Goal: Information Seeking & Learning: Learn about a topic

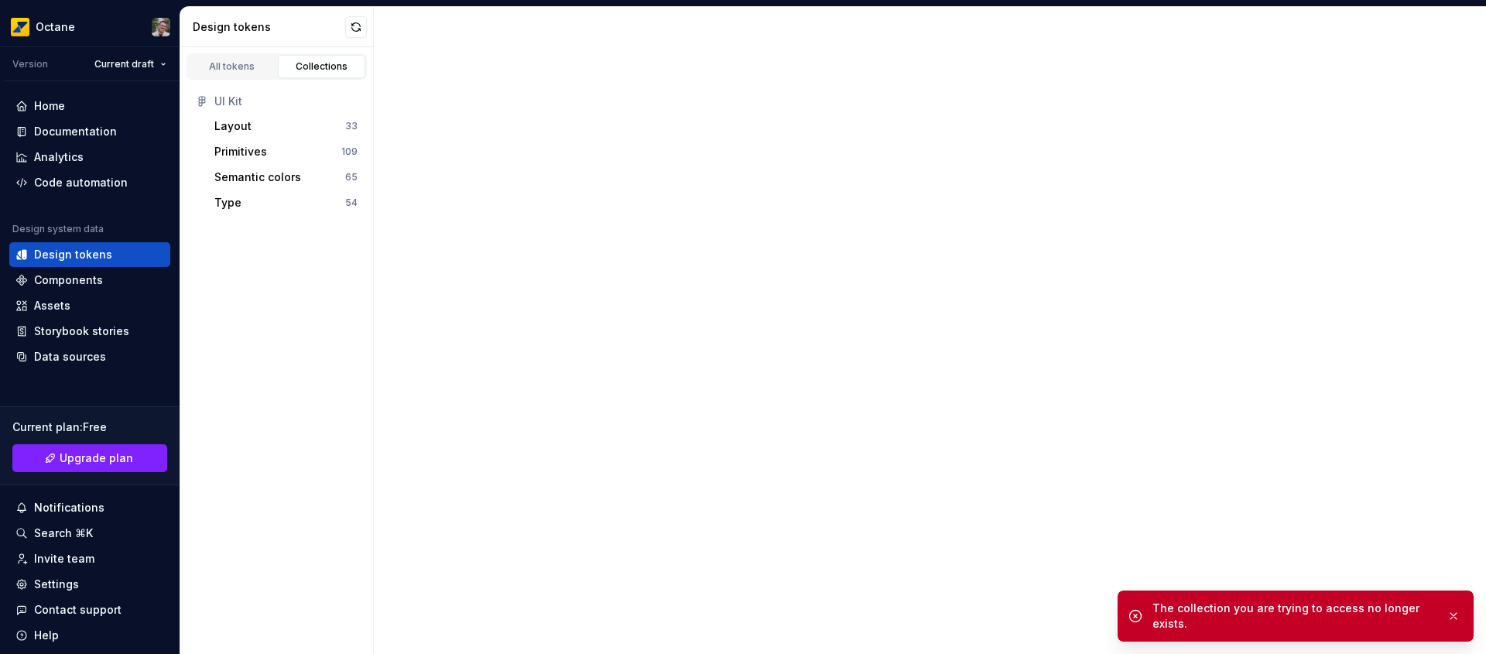
click at [562, 259] on div at bounding box center [930, 330] width 1113 height 647
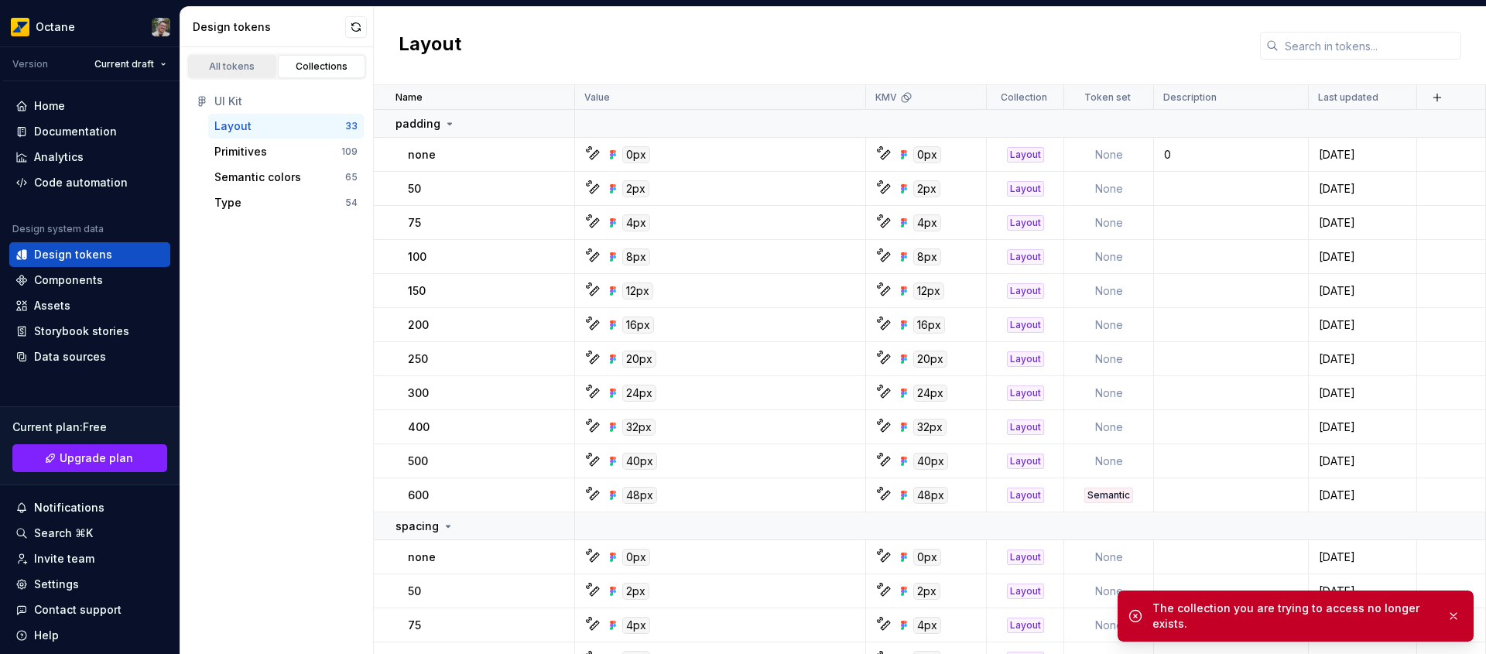
click at [256, 62] on div "All tokens" at bounding box center [232, 66] width 77 height 12
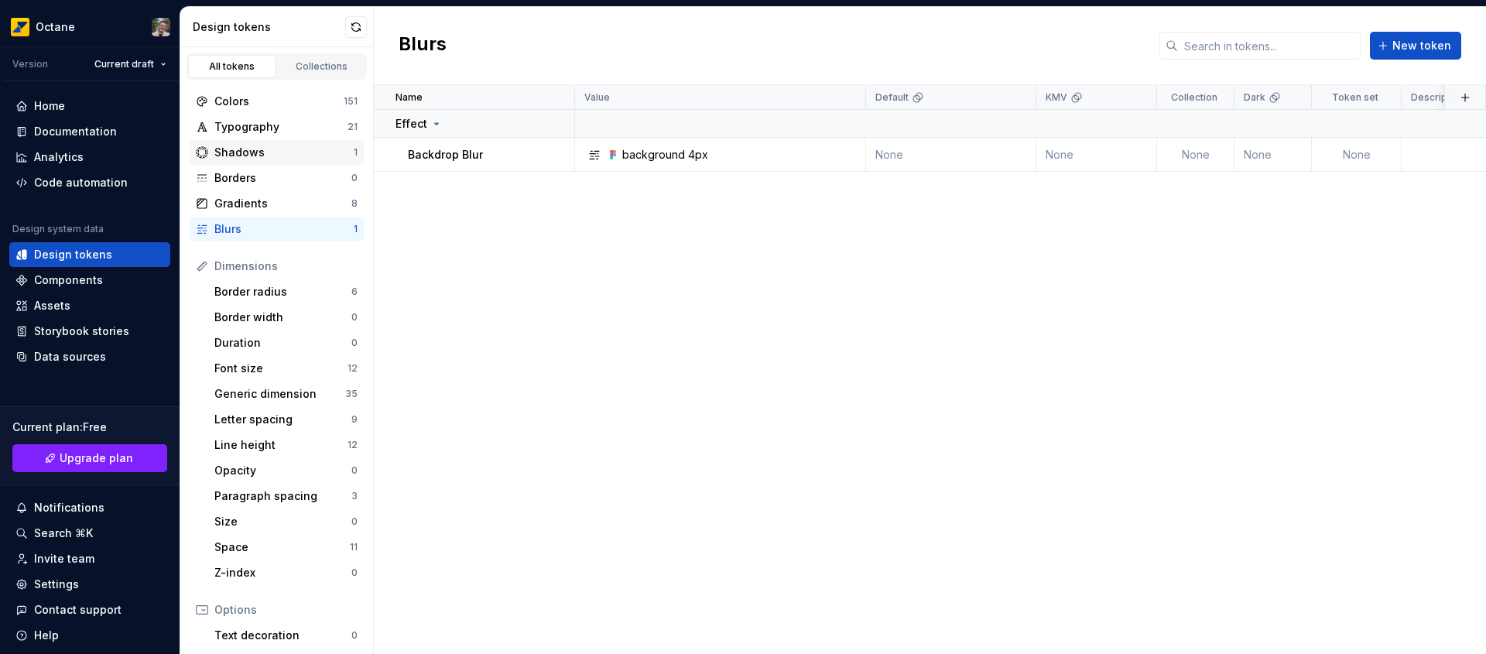
click at [302, 150] on div "Shadows" at bounding box center [283, 152] width 139 height 15
click at [603, 310] on div "Name Value Default KMV Collection Dark Token set Description Last updated Effec…" at bounding box center [930, 369] width 1113 height 569
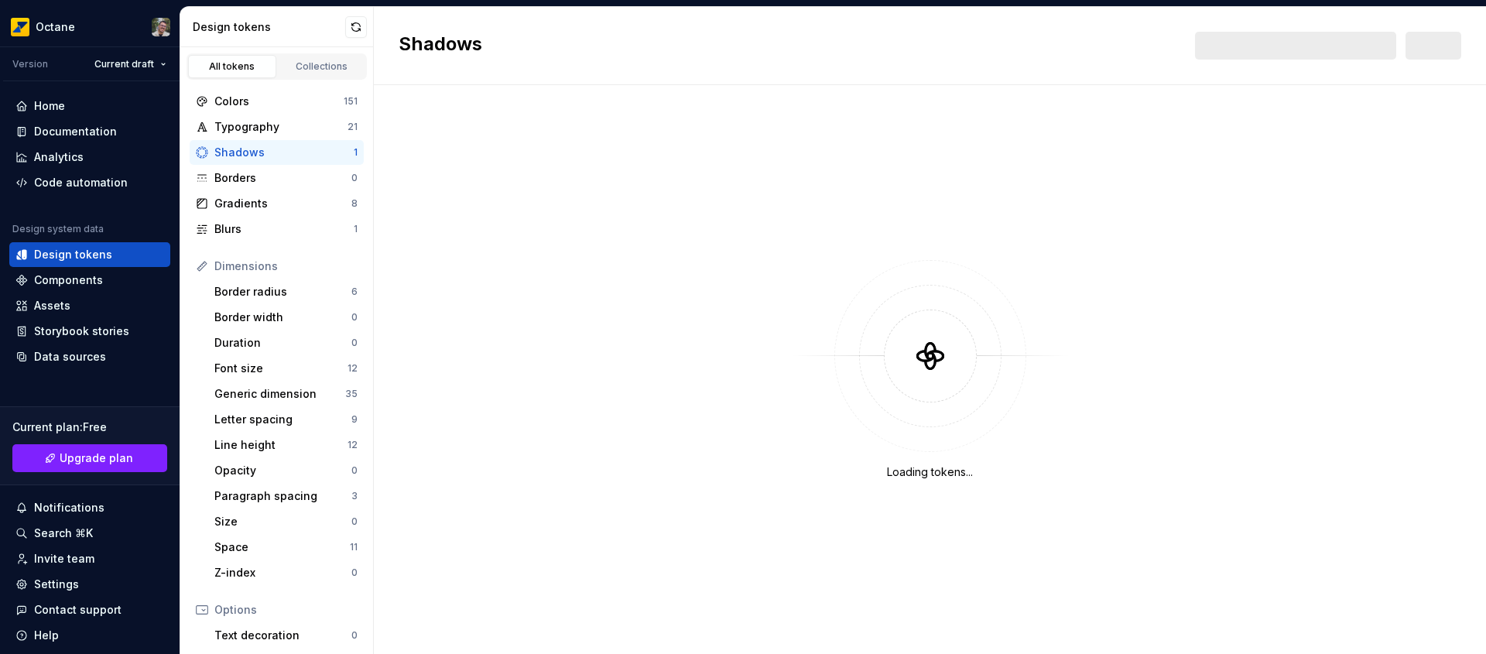
click at [539, 38] on div "Shadows New" at bounding box center [930, 46] width 1113 height 78
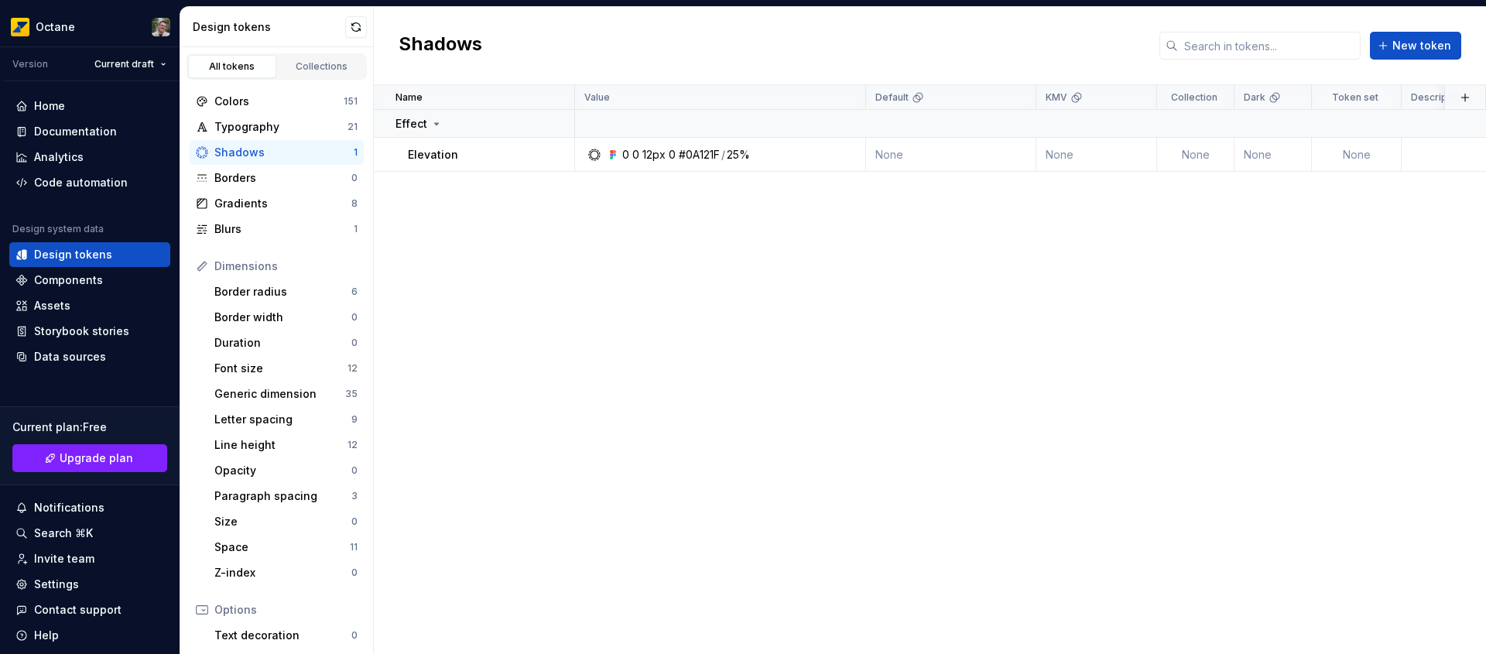
click at [539, 38] on div "Shadows New token" at bounding box center [930, 46] width 1113 height 78
click at [259, 236] on div "Blurs" at bounding box center [283, 228] width 139 height 15
click at [331, 66] on div "Collections" at bounding box center [321, 66] width 77 height 12
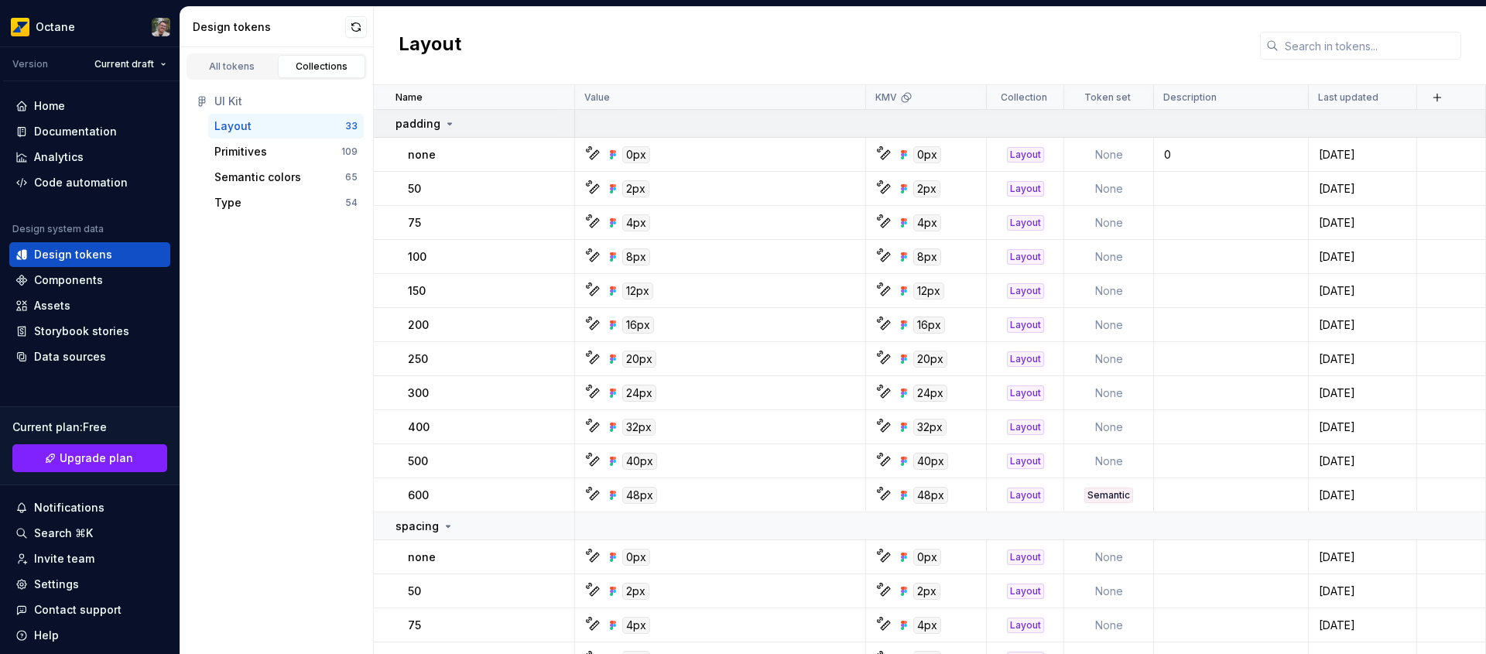
click at [448, 125] on icon at bounding box center [450, 124] width 12 height 12
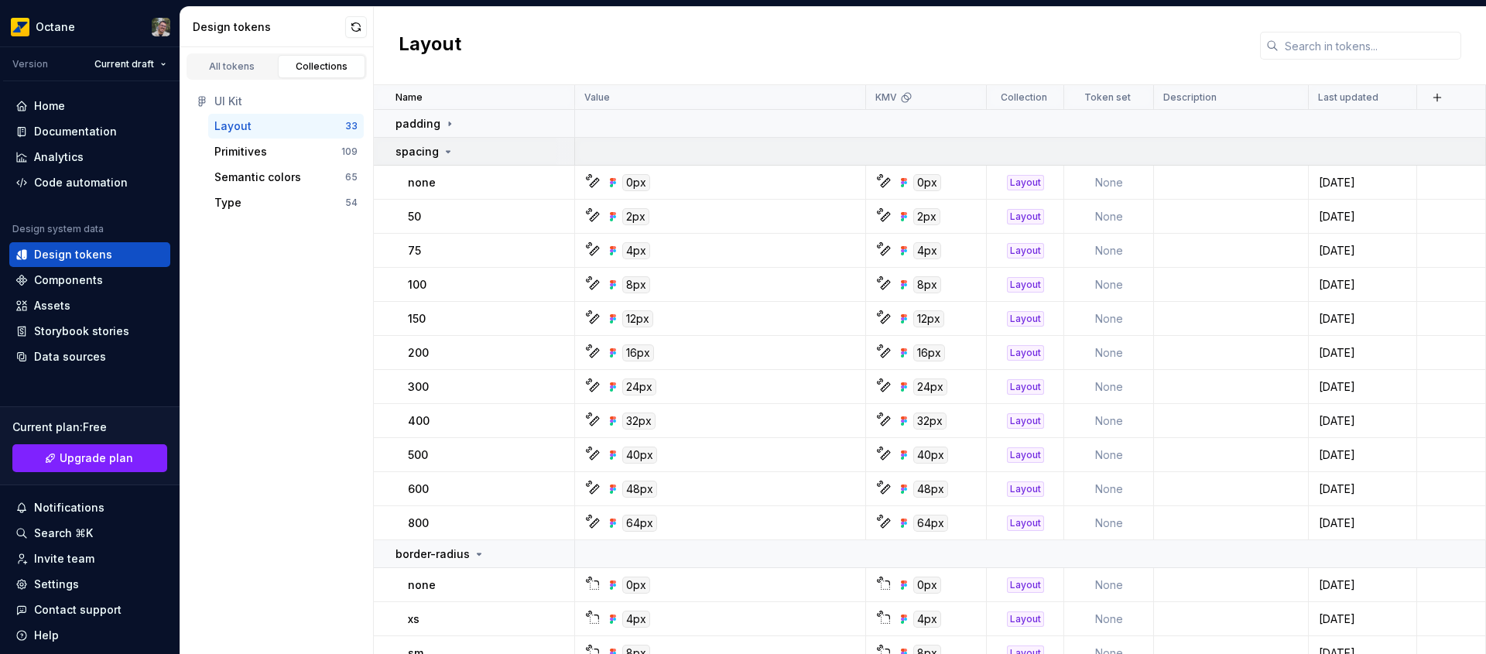
click at [443, 153] on icon at bounding box center [448, 152] width 12 height 12
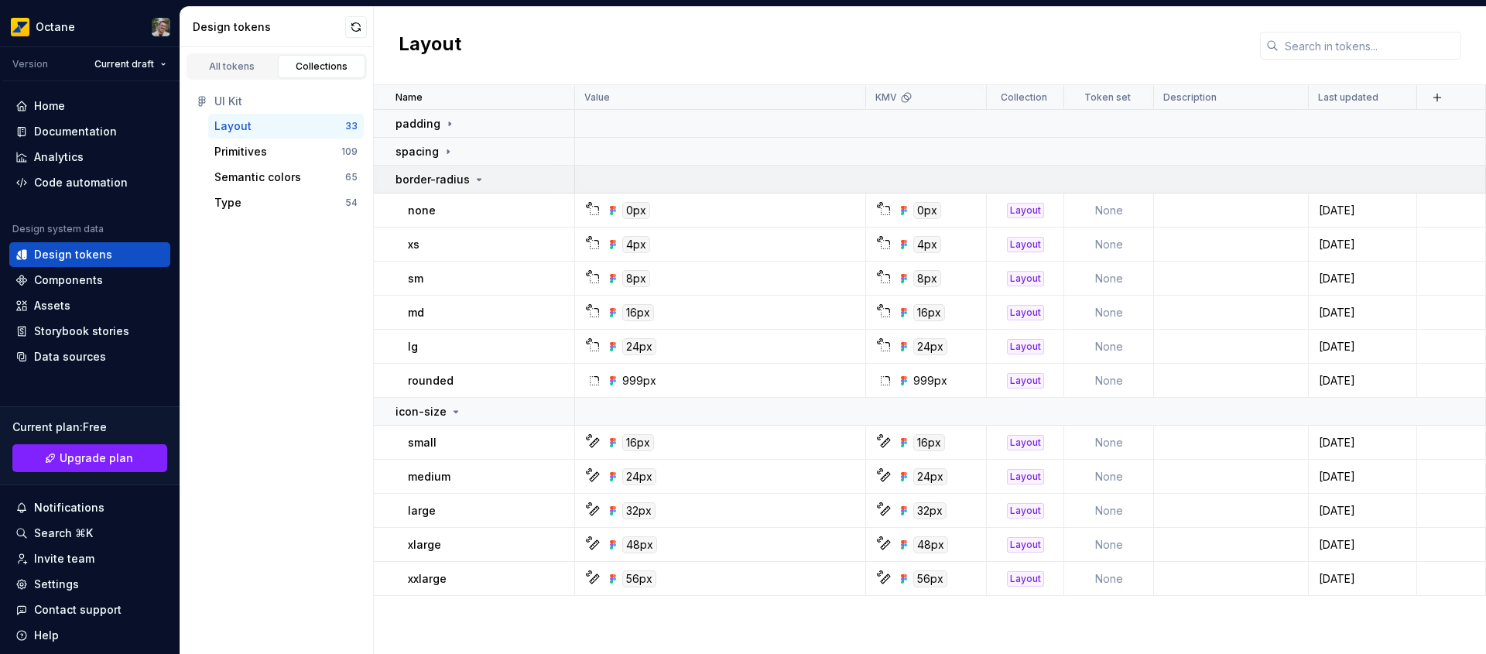
click at [460, 170] on td "border-radius" at bounding box center [474, 180] width 201 height 28
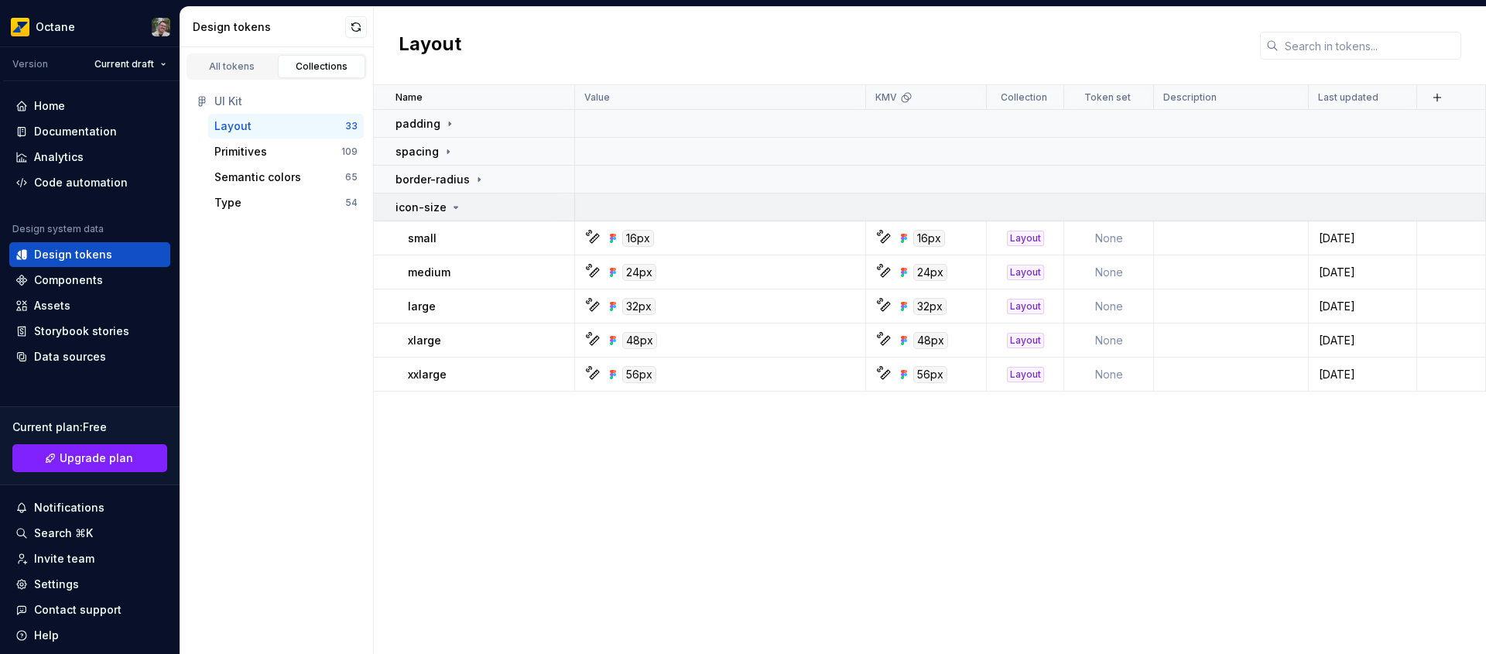
click at [452, 205] on icon at bounding box center [456, 207] width 12 height 12
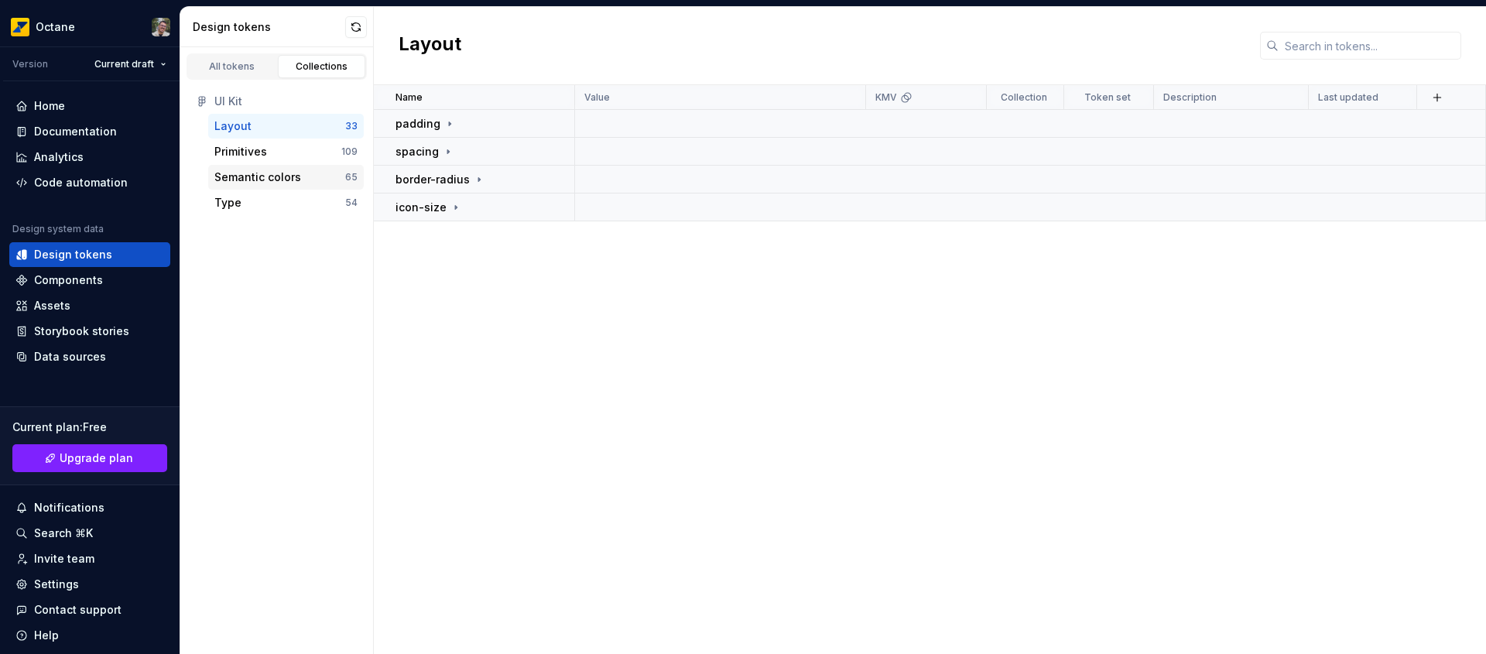
click at [269, 183] on div "Semantic colors" at bounding box center [257, 177] width 87 height 15
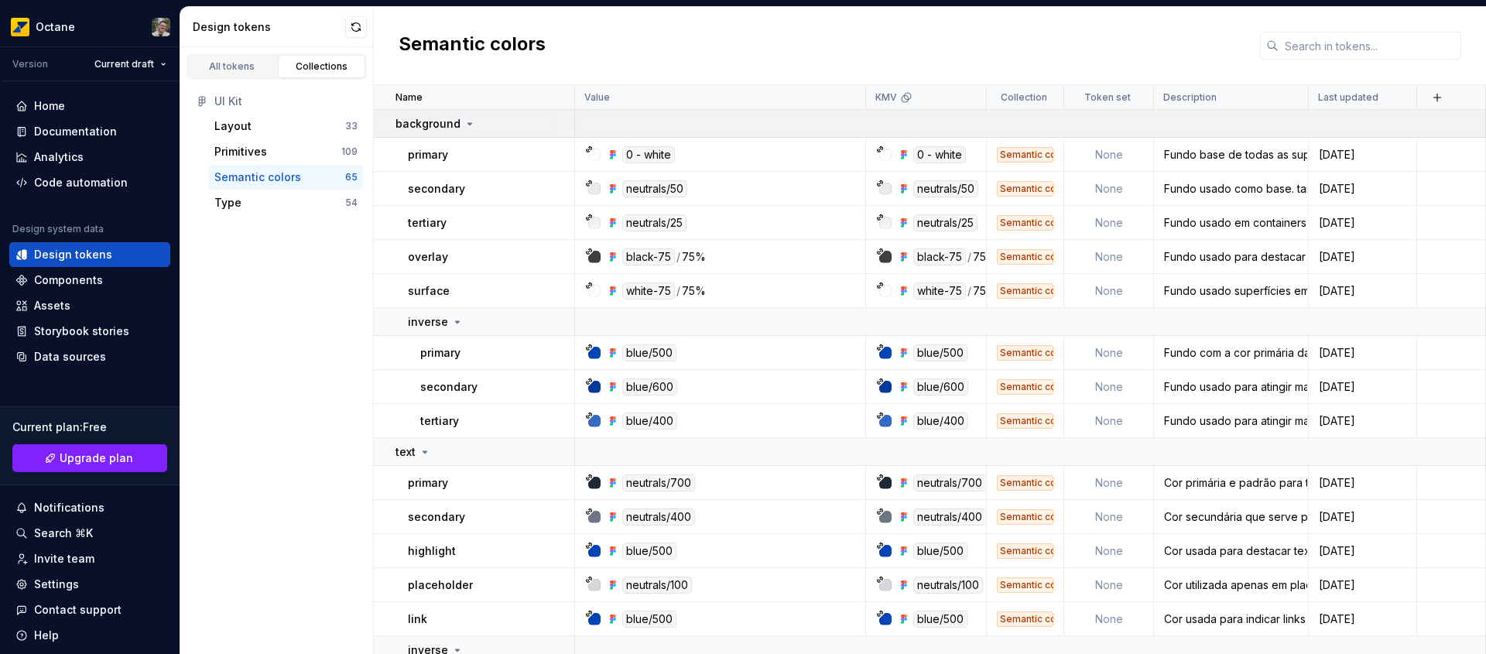
click at [465, 122] on icon at bounding box center [470, 124] width 12 height 12
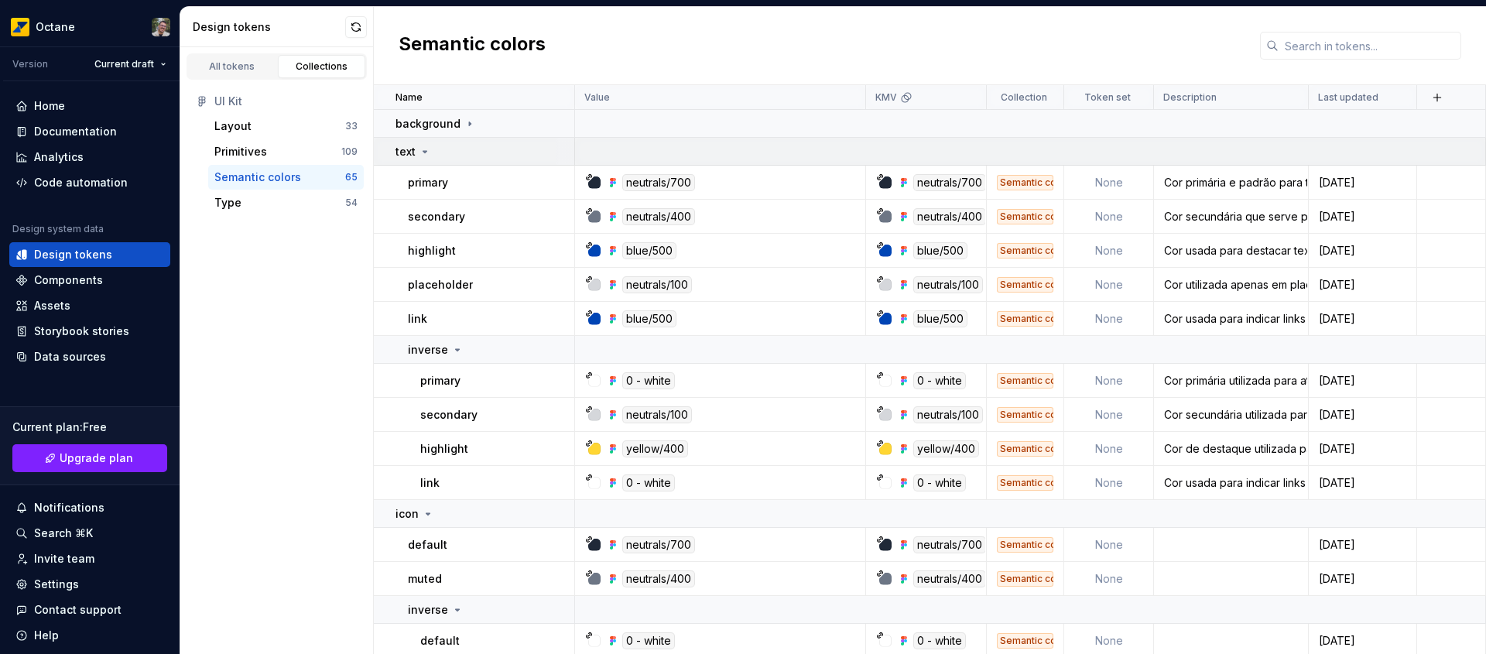
click at [421, 156] on icon at bounding box center [425, 152] width 12 height 12
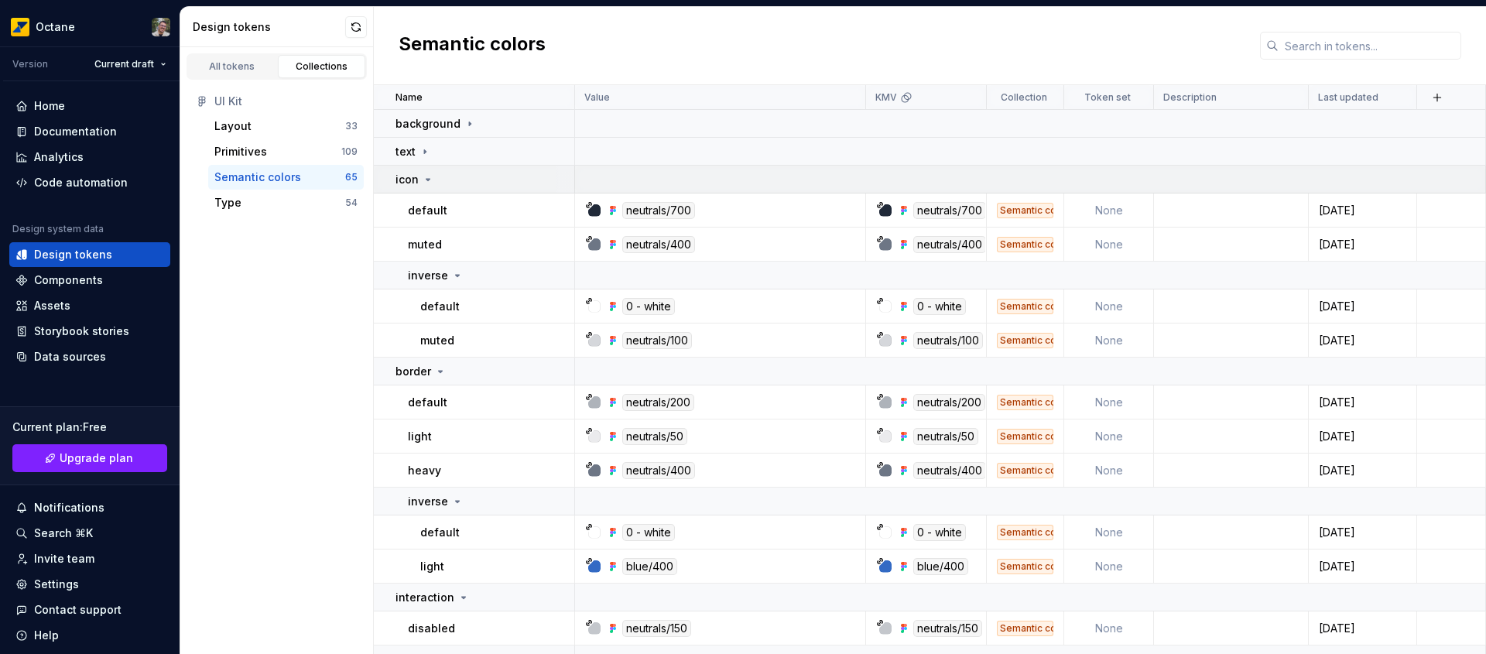
drag, startPoint x: 424, startPoint y: 190, endPoint x: 424, endPoint y: 178, distance: 12.4
click at [424, 190] on td "icon" at bounding box center [474, 180] width 201 height 28
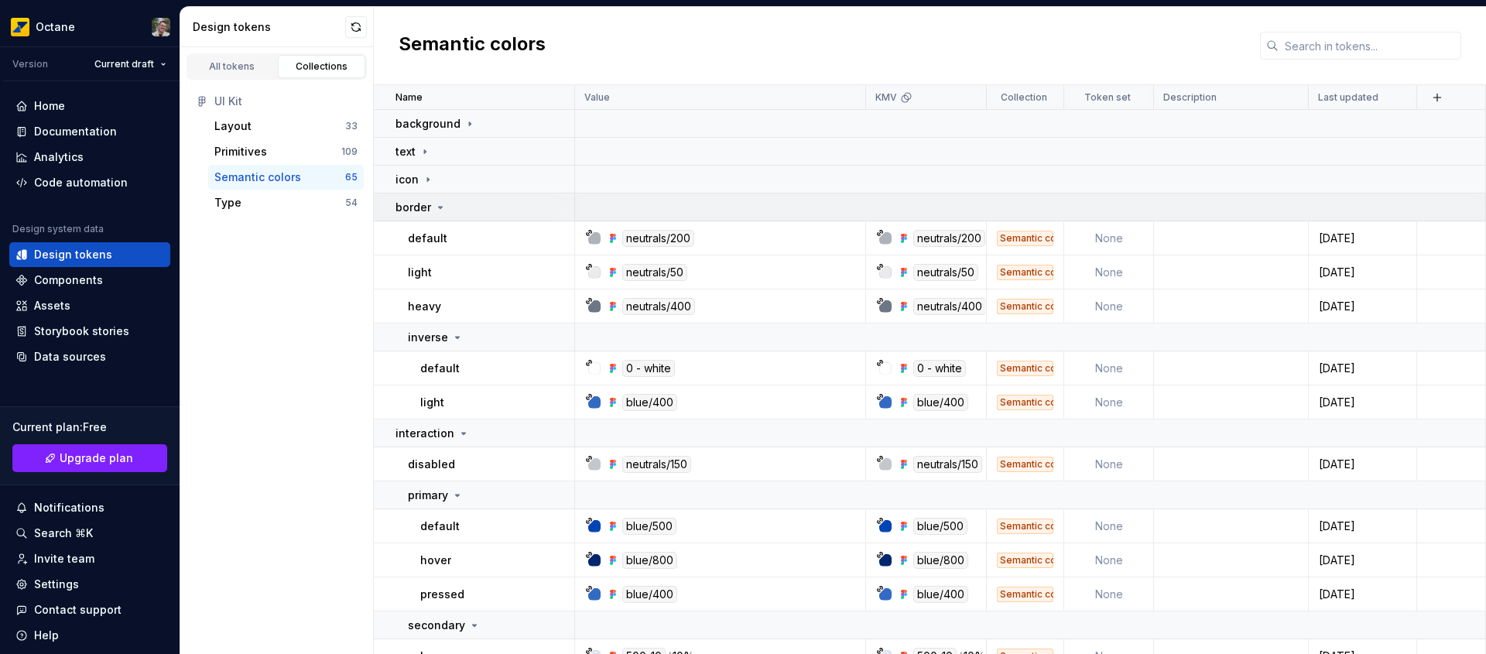
click at [444, 205] on icon at bounding box center [440, 207] width 12 height 12
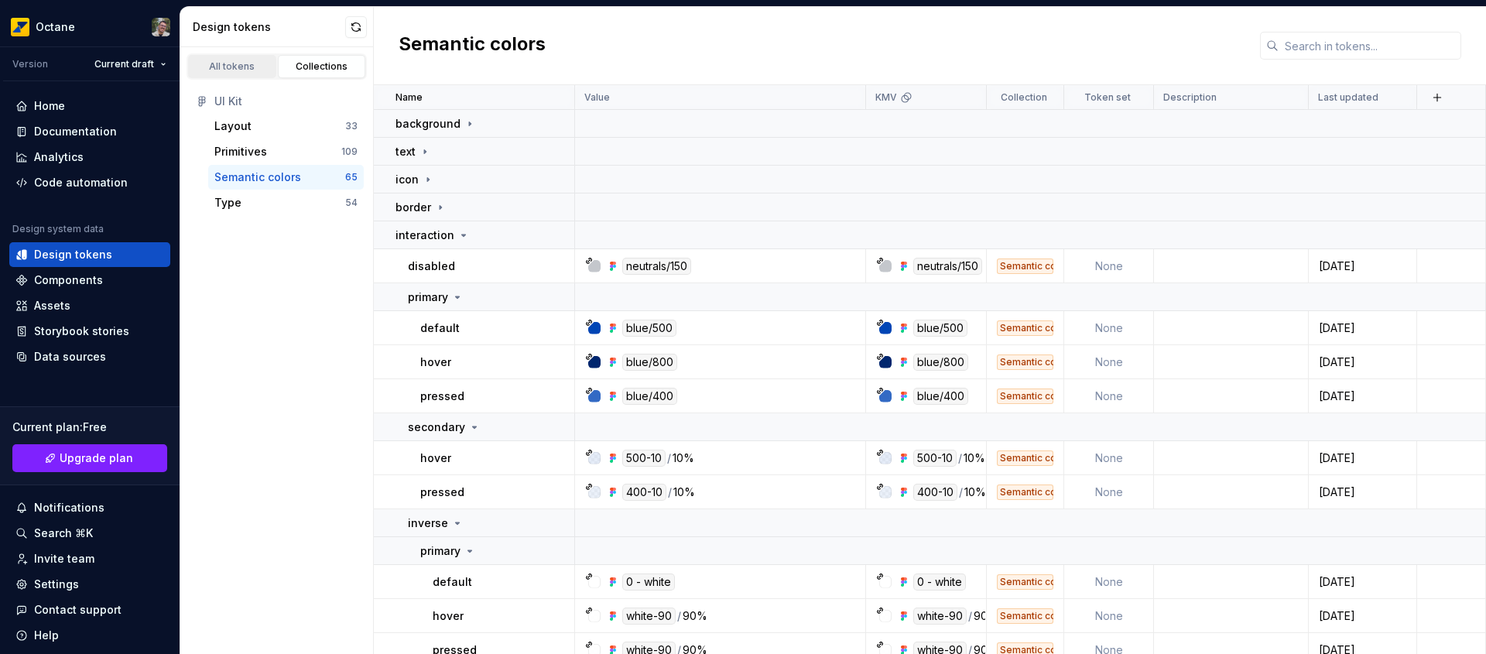
click at [240, 74] on link "All tokens" at bounding box center [232, 66] width 88 height 23
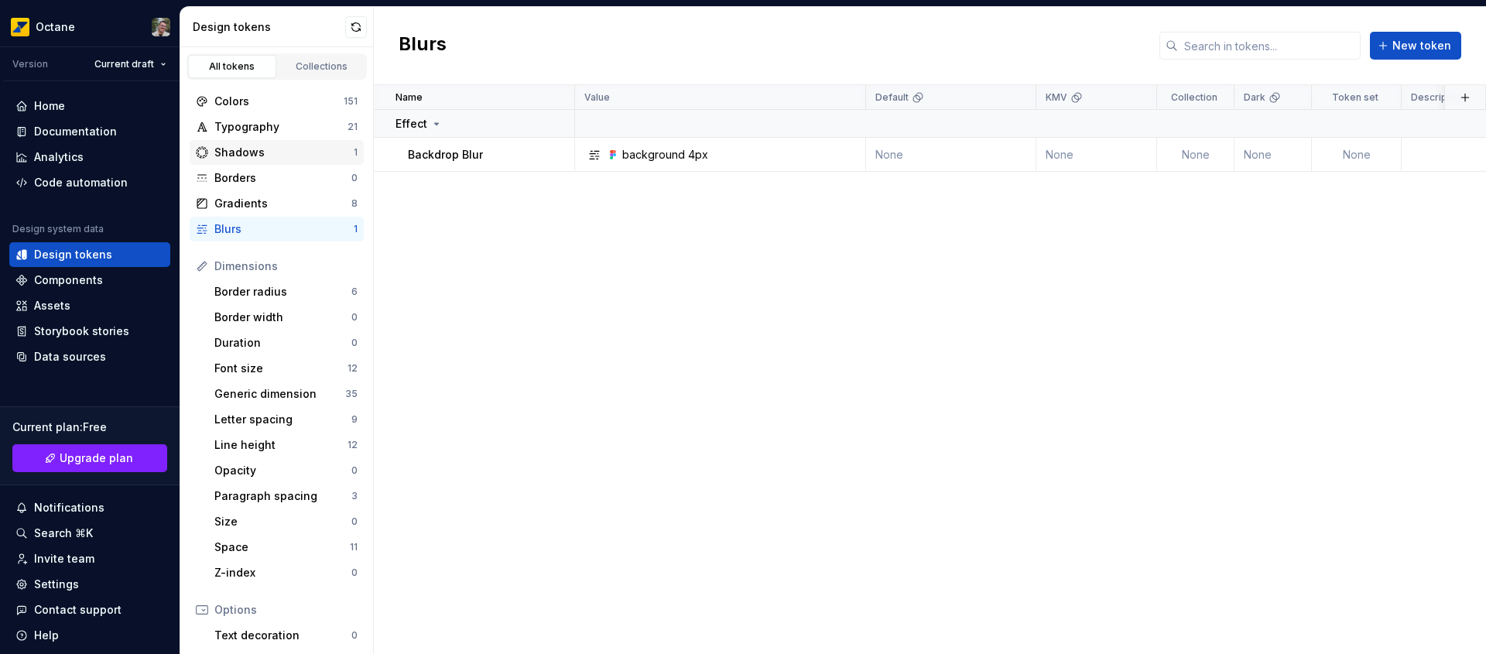
click at [298, 154] on div "Shadows" at bounding box center [283, 152] width 139 height 15
click at [720, 458] on div "Name Value Default KMV Collection Dark Token set Description Last updated Effec…" at bounding box center [930, 369] width 1113 height 569
